Goal: Task Accomplishment & Management: Complete application form

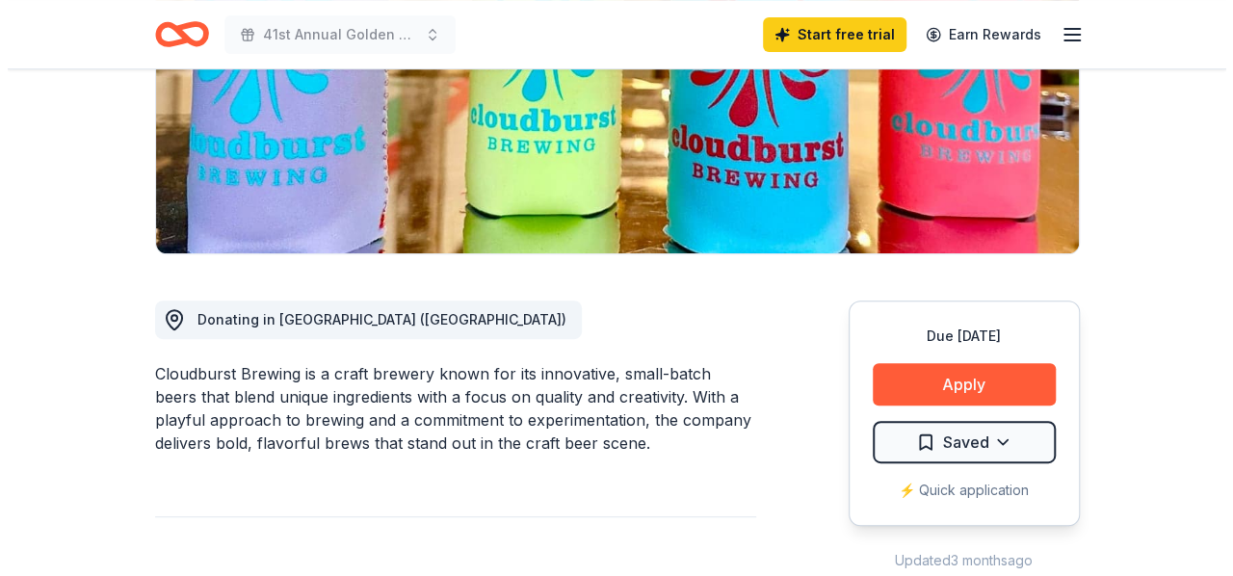
scroll to position [385, 0]
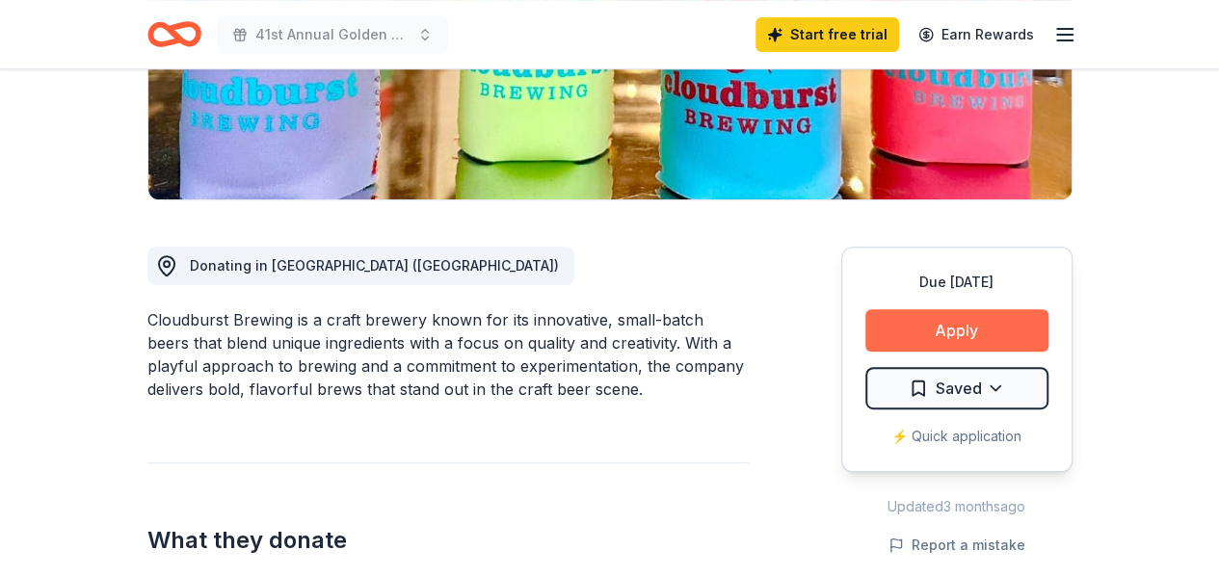
click at [915, 328] on button "Apply" at bounding box center [956, 330] width 183 height 42
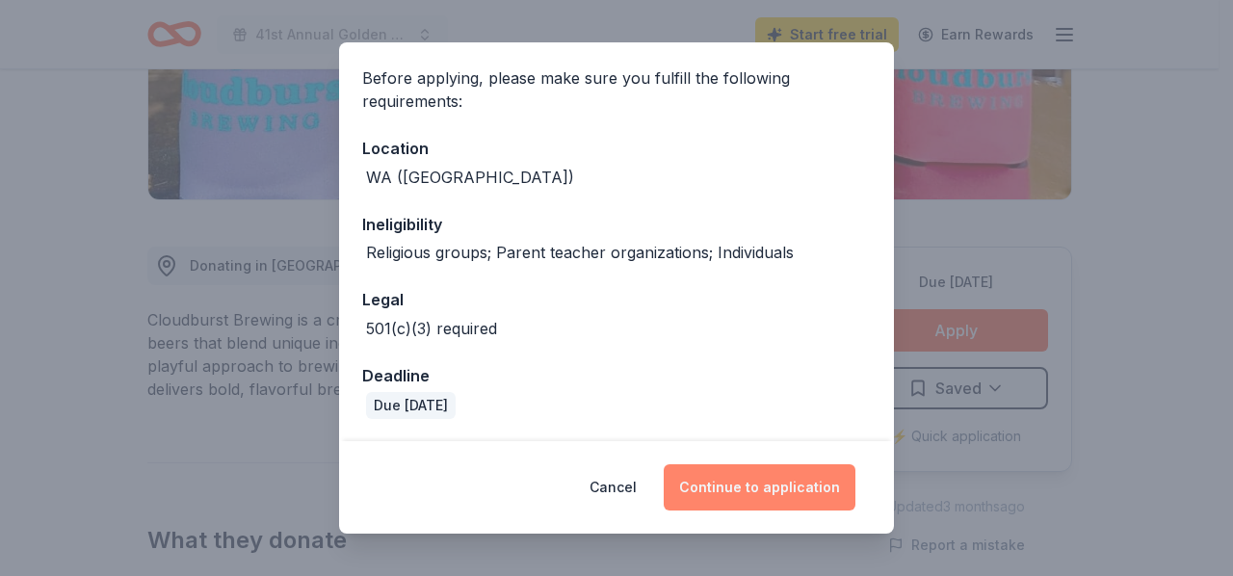
scroll to position [139, 0]
click at [731, 469] on button "Continue to application" at bounding box center [760, 487] width 192 height 46
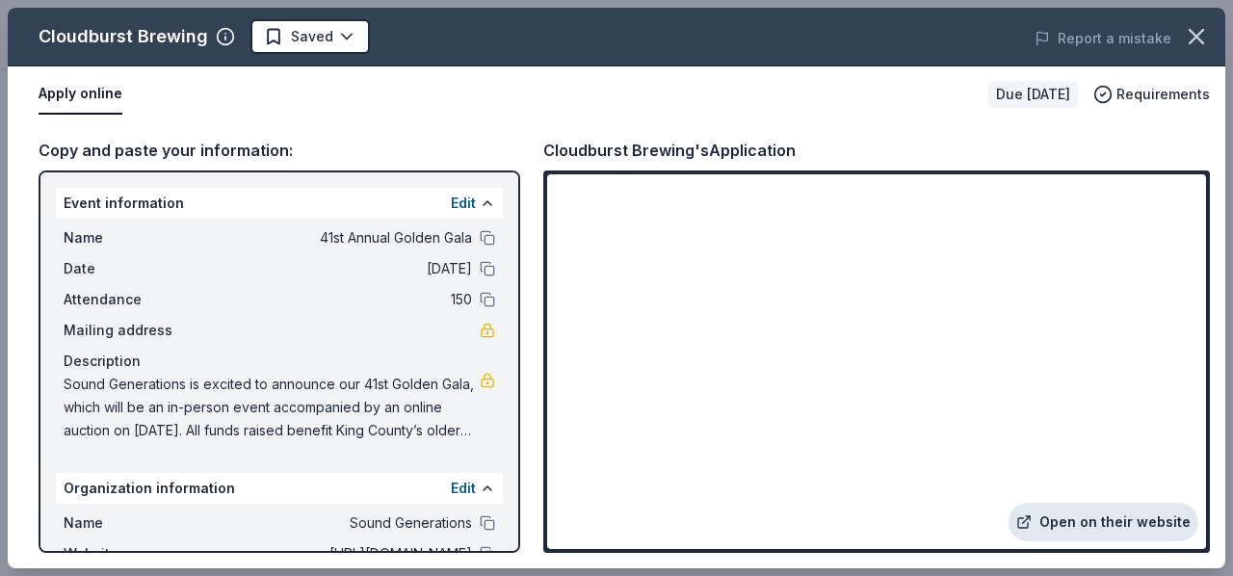
click at [1144, 517] on link "Open on their website" at bounding box center [1104, 522] width 190 height 39
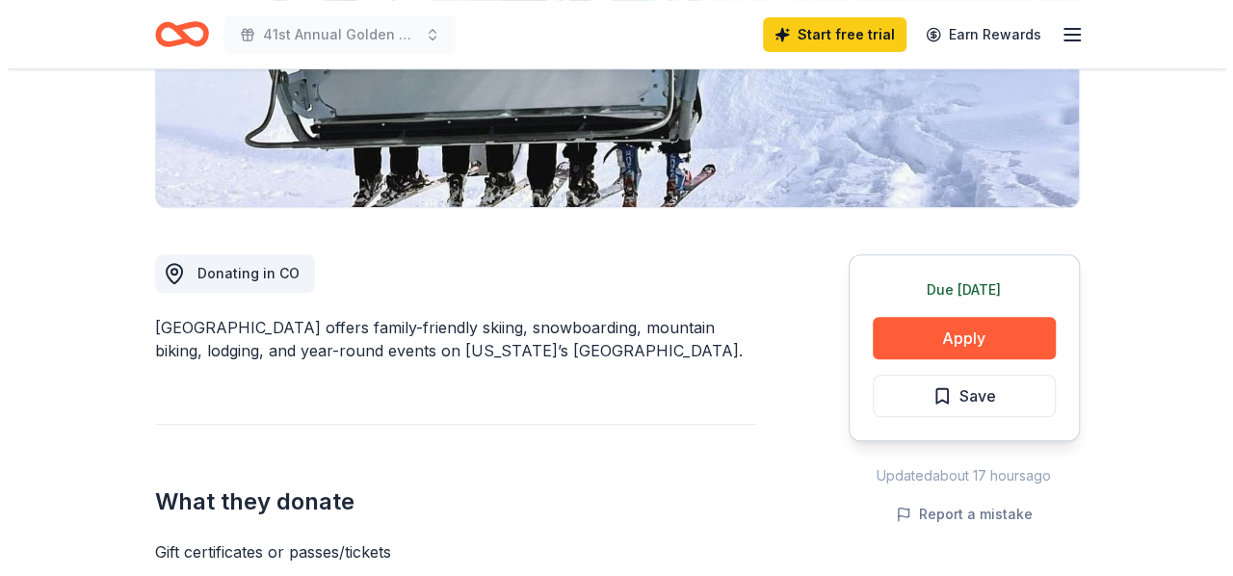
scroll to position [385, 0]
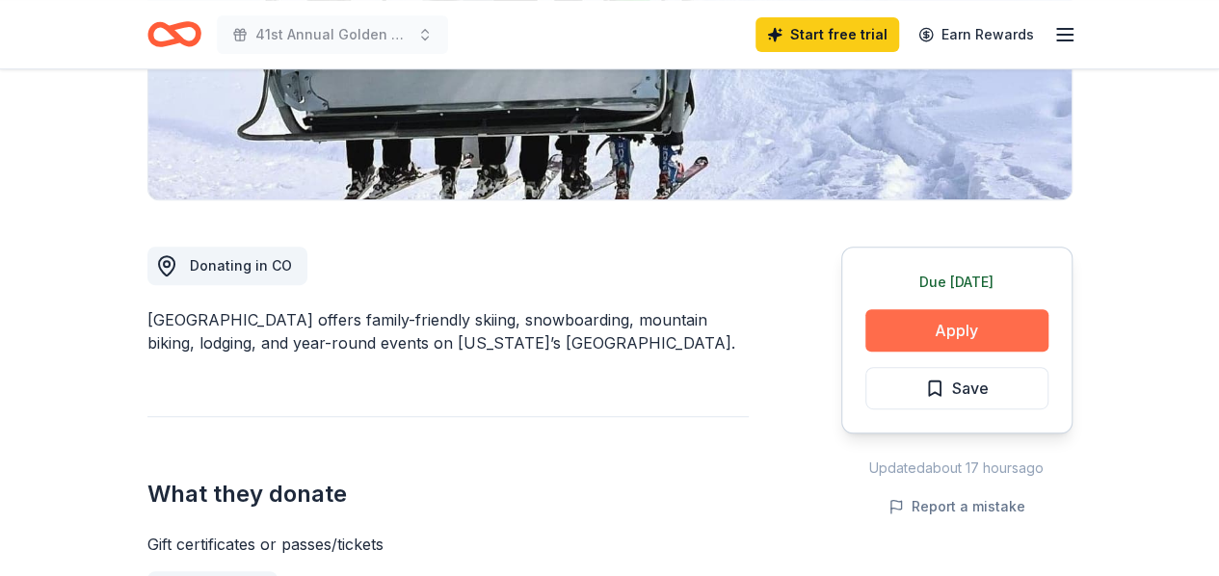
click at [895, 315] on button "Apply" at bounding box center [956, 330] width 183 height 42
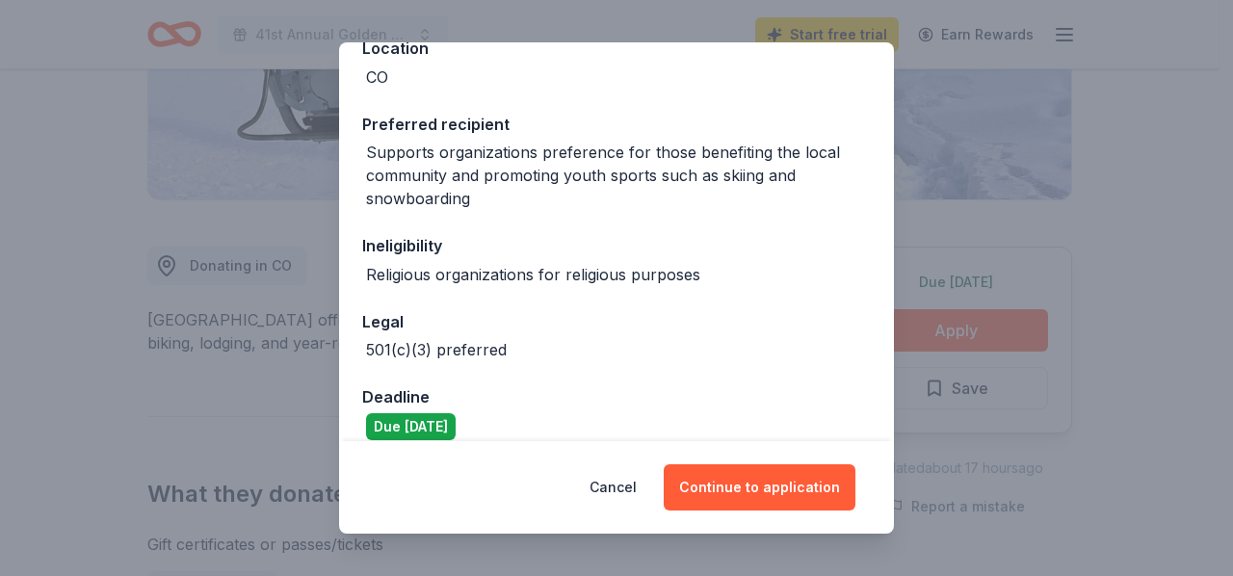
scroll to position [260, 0]
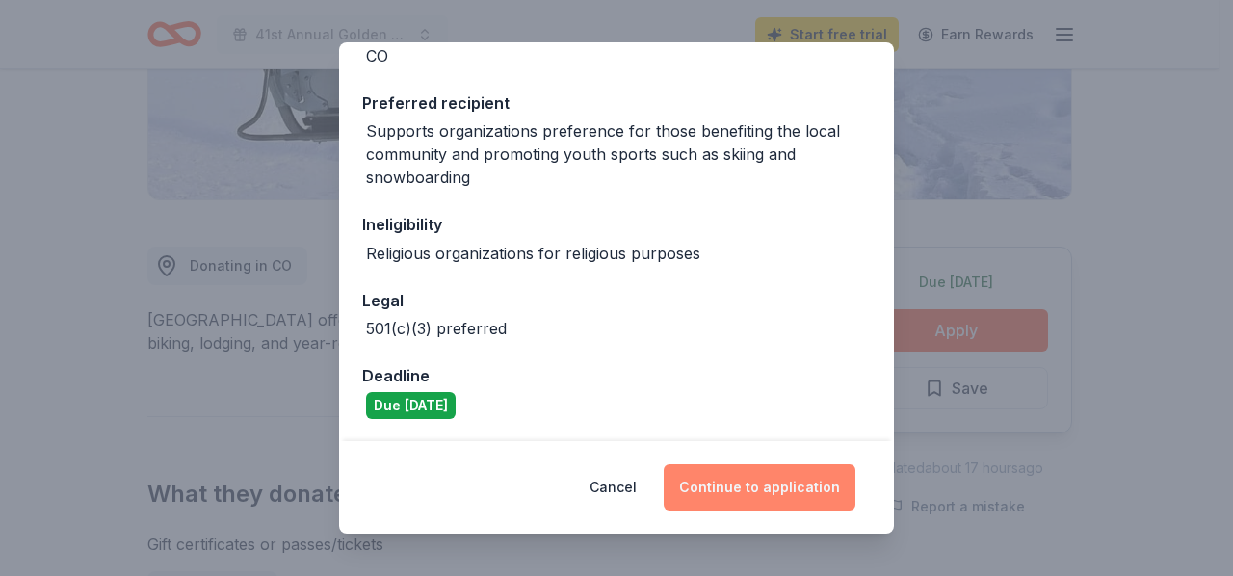
click at [783, 475] on button "Continue to application" at bounding box center [760, 487] width 192 height 46
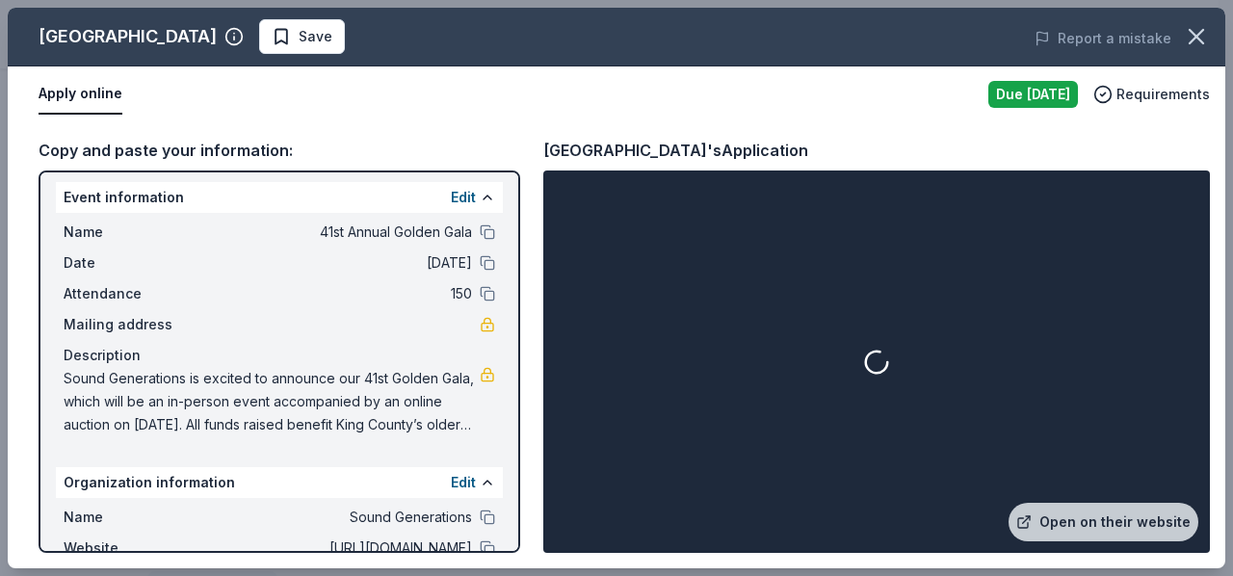
scroll to position [0, 0]
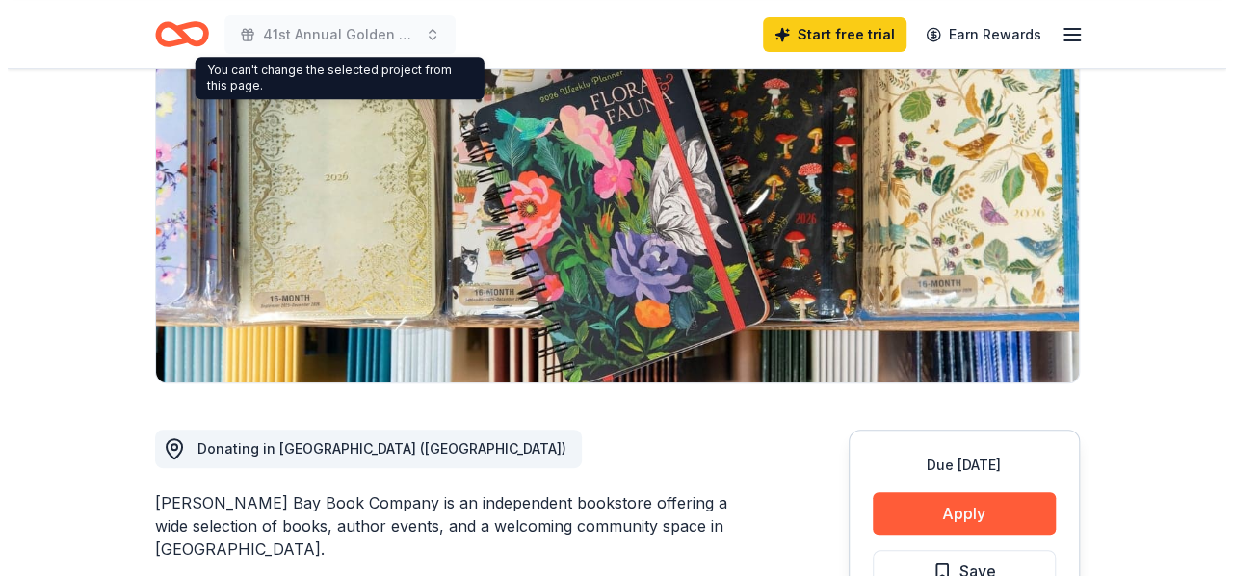
scroll to position [385, 0]
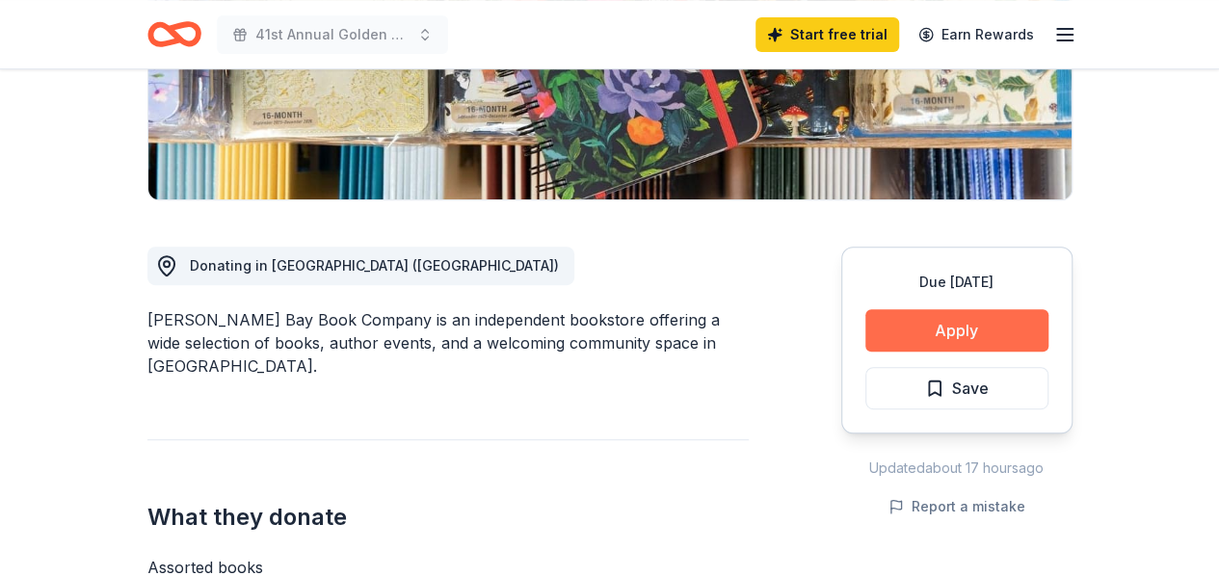
click at [910, 329] on button "Apply" at bounding box center [956, 330] width 183 height 42
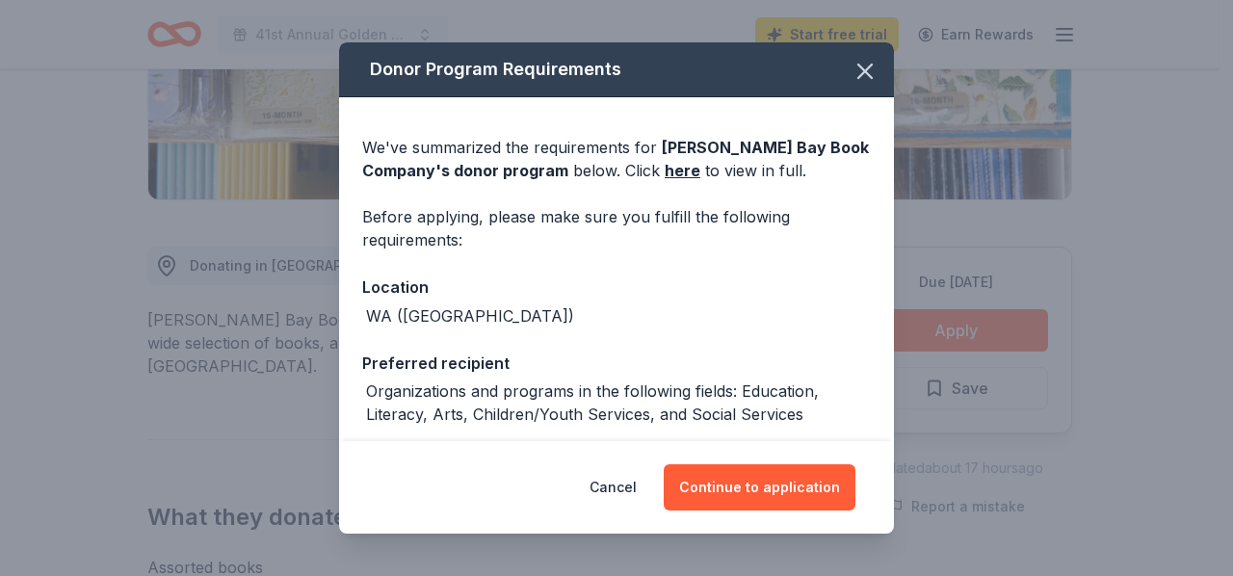
scroll to position [162, 0]
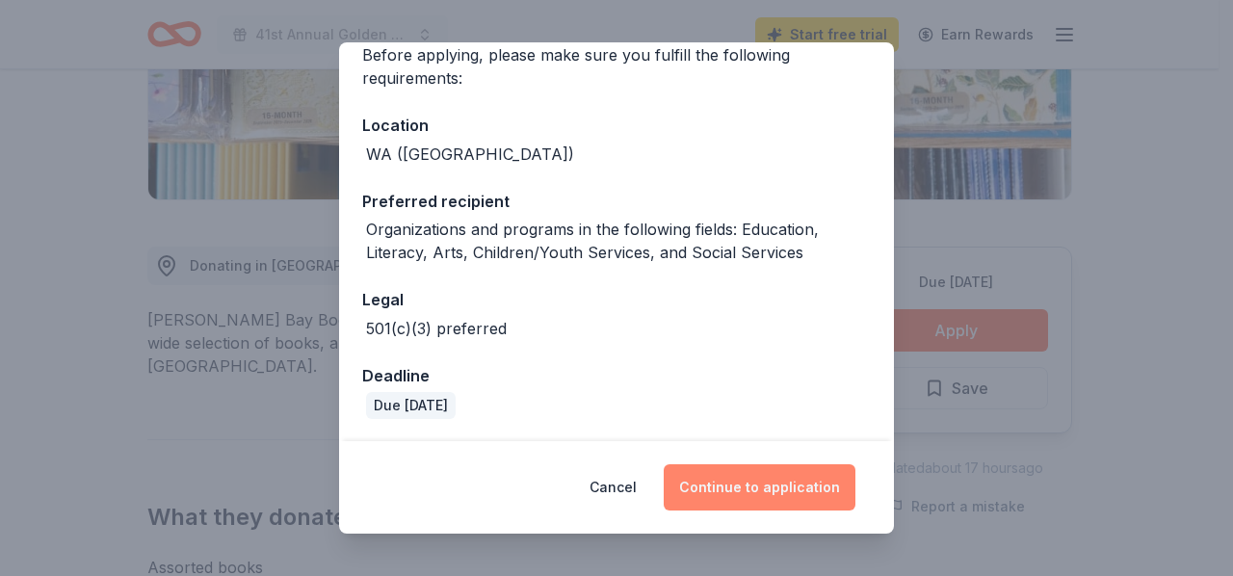
click at [736, 481] on button "Continue to application" at bounding box center [760, 487] width 192 height 46
